Goal: Use online tool/utility: Utilize a website feature to perform a specific function

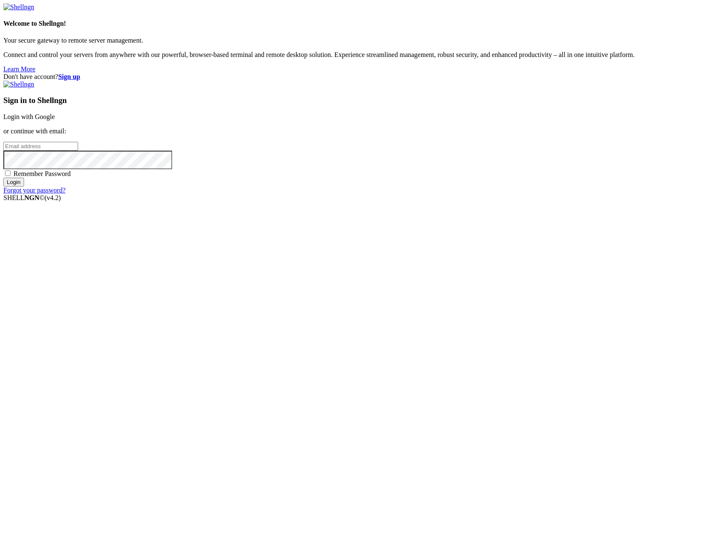
click at [55, 120] on link "Login with Google" at bounding box center [28, 116] width 51 height 7
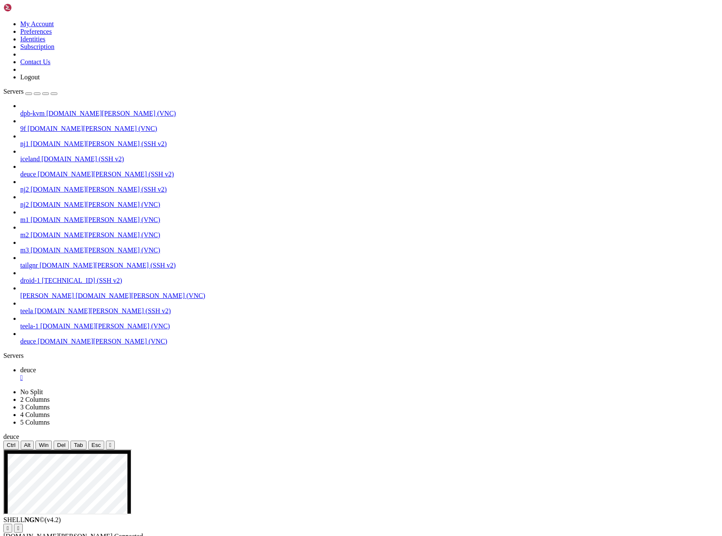
click at [54, 94] on icon "button" at bounding box center [54, 94] width 0 height 0
